Goal: Navigation & Orientation: Find specific page/section

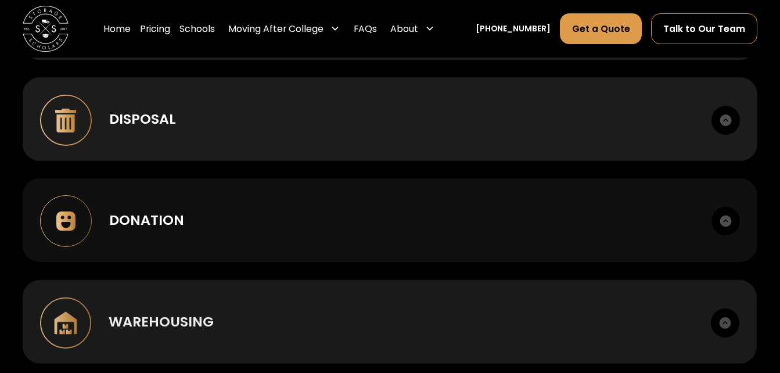
scroll to position [827, 0]
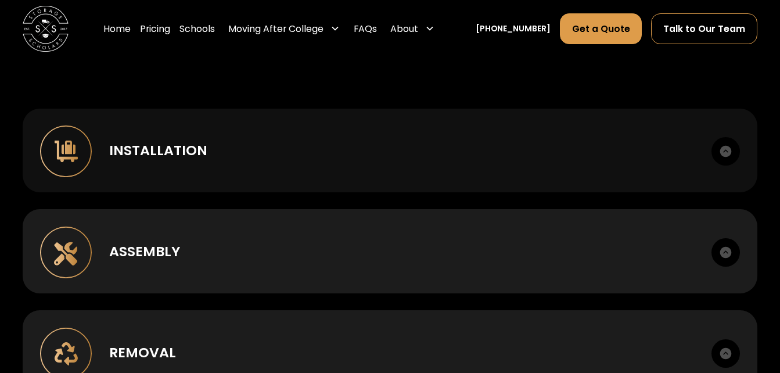
click at [310, 141] on div "Installation Case goods, metal, lounge, bunking, office." at bounding box center [390, 151] width 734 height 84
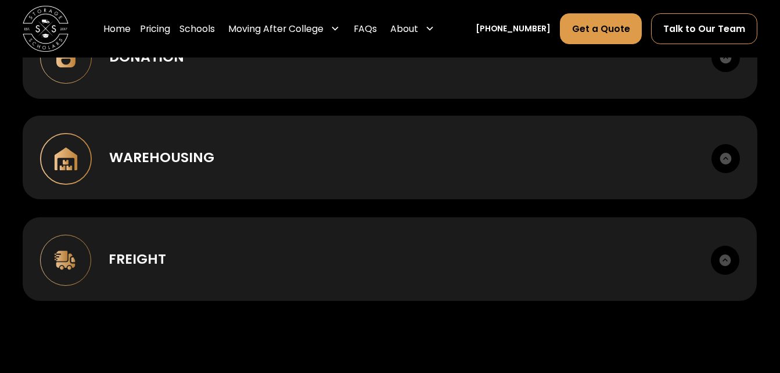
scroll to position [1422, 0]
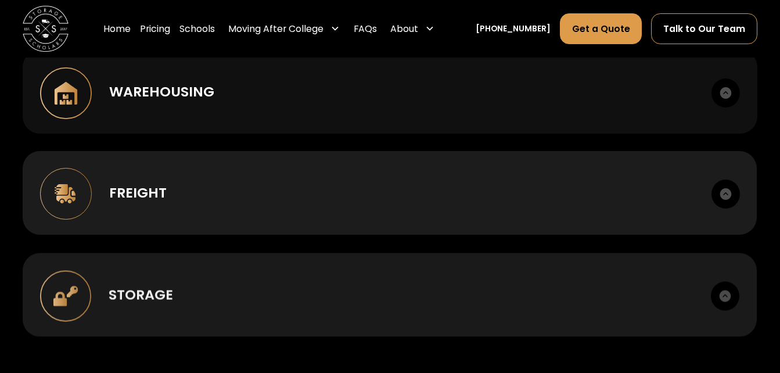
click at [356, 125] on div "Warehousing Short or long term. Cross-dock, palletize, photo records." at bounding box center [390, 92] width 734 height 84
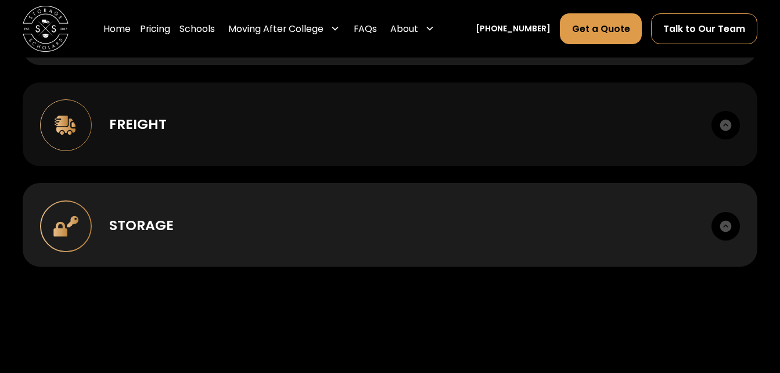
scroll to position [1524, 0]
click at [361, 156] on div "Freight LTL, FTL, last mile. Scheduled delivery windows. Liftgate and inside de…" at bounding box center [390, 124] width 734 height 84
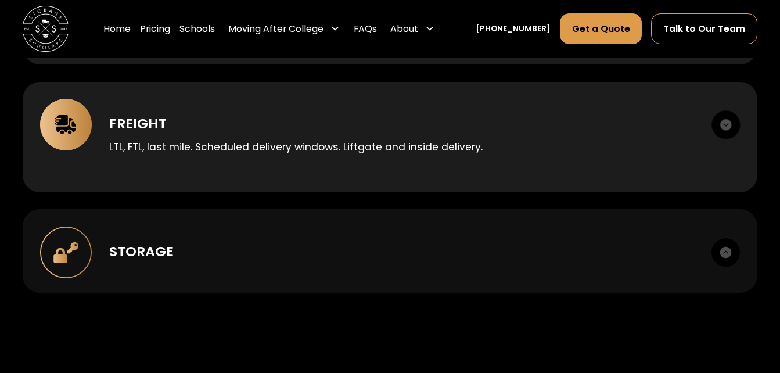
click at [342, 231] on div "Storage Climate-appropriate options. Secure facilities. Itemized inventory." at bounding box center [390, 251] width 734 height 84
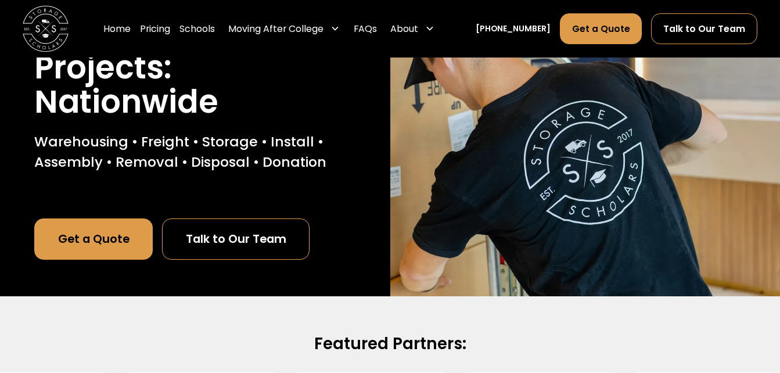
scroll to position [0, 0]
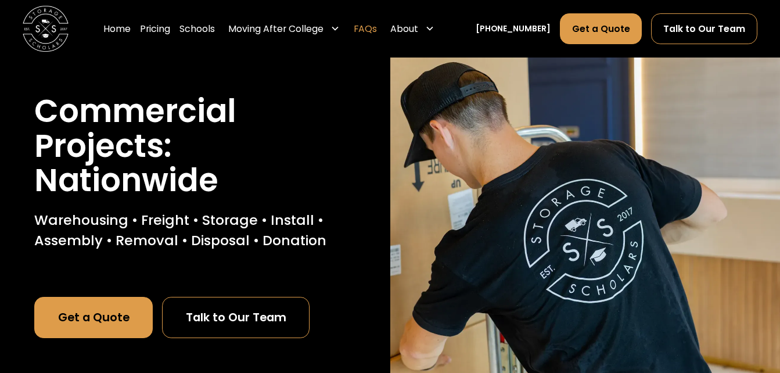
click at [377, 28] on link "FAQs" at bounding box center [365, 29] width 23 height 32
click at [215, 30] on link "Schools" at bounding box center [196, 29] width 35 height 32
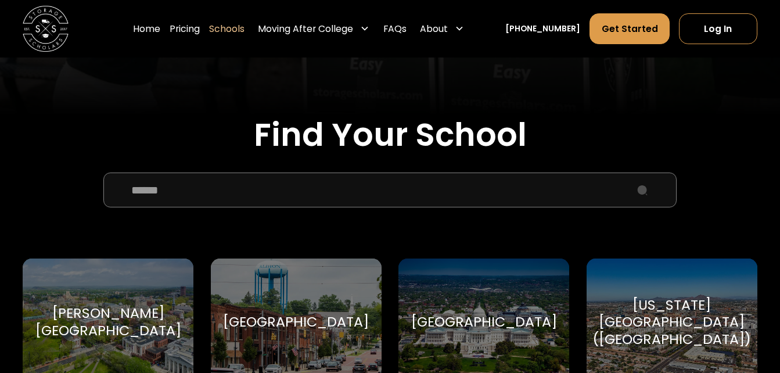
scroll to position [319, 0]
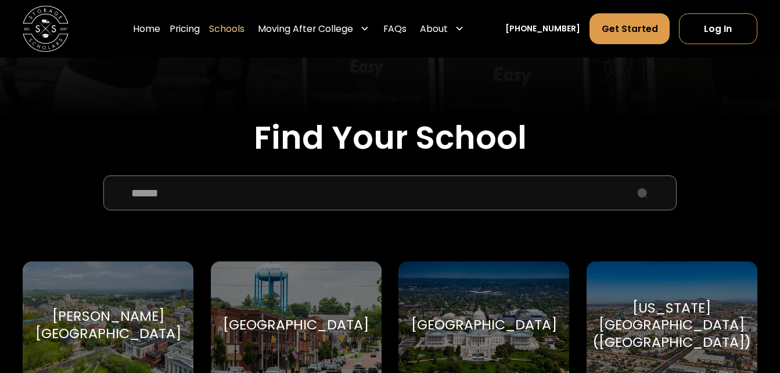
click at [219, 182] on input "School Select Form" at bounding box center [389, 192] width 573 height 34
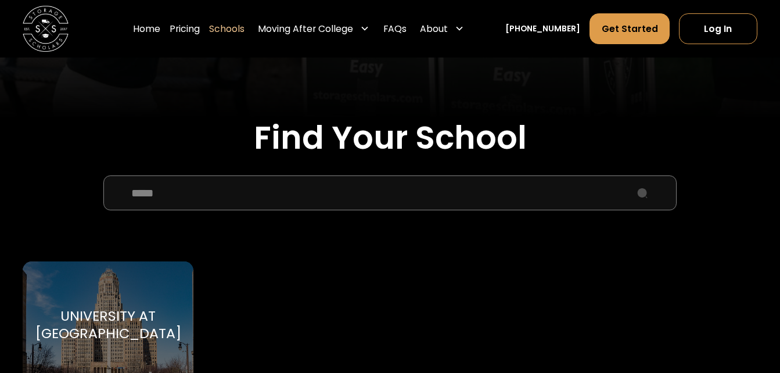
type input "*****"
click at [163, 285] on div "University at Buffalo University at Buffalo" at bounding box center [108, 324] width 171 height 126
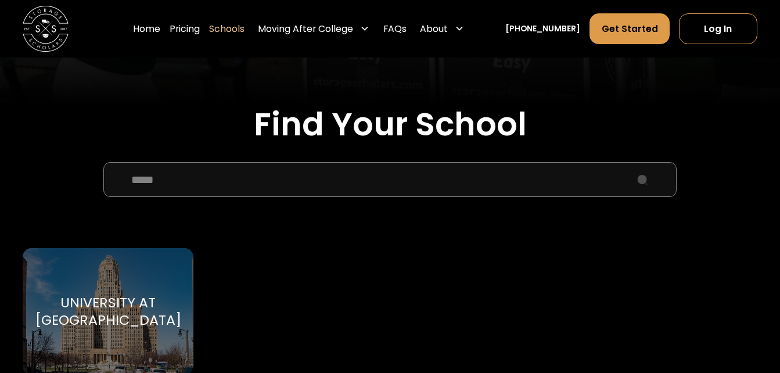
scroll to position [348, 0]
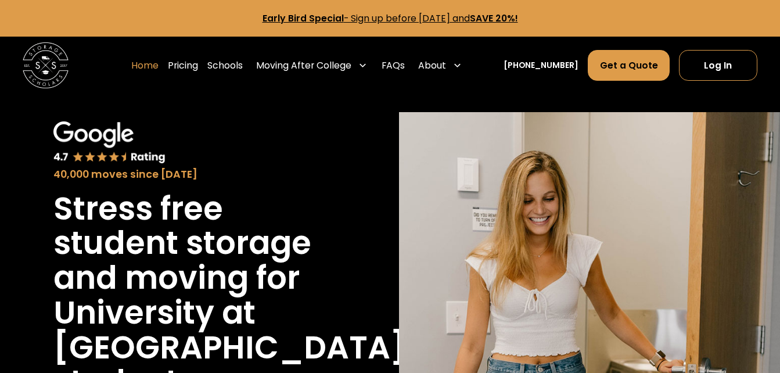
click at [158, 67] on link "Home" at bounding box center [144, 65] width 27 height 32
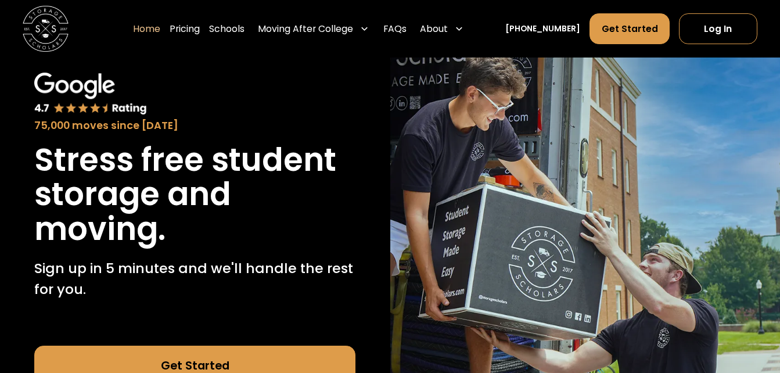
scroll to position [73, 0]
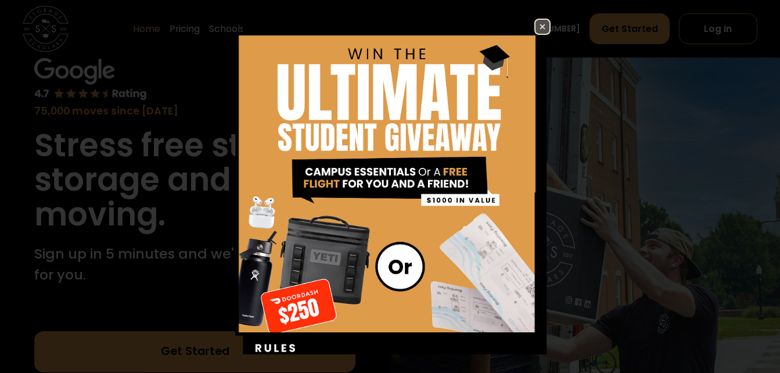
click at [528, 35] on img at bounding box center [389, 225] width 321 height 412
